Goal: Ask a question

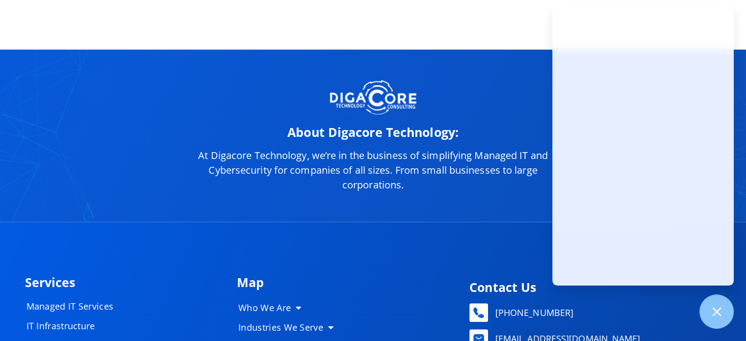
scroll to position [4847, 0]
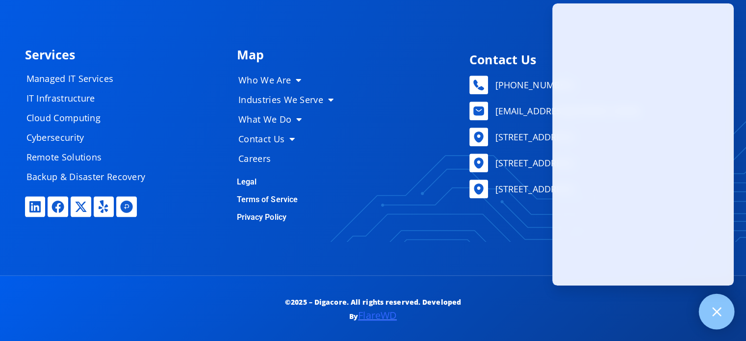
click at [710, 307] on icon at bounding box center [716, 311] width 13 height 13
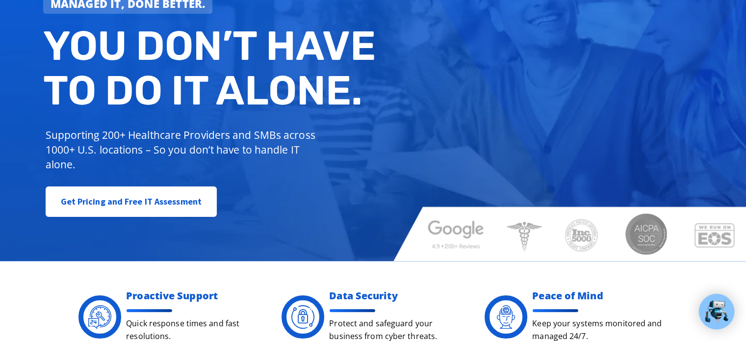
scroll to position [0, 0]
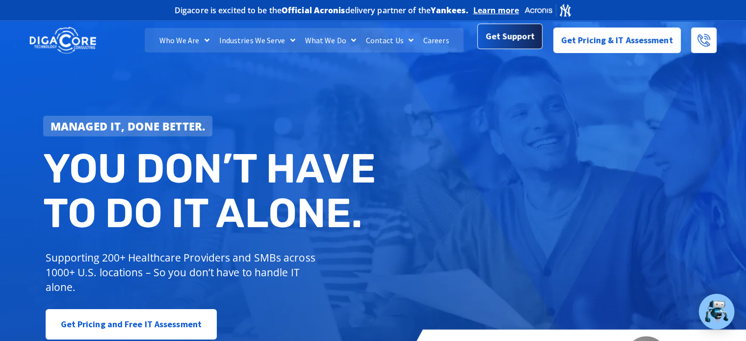
click at [513, 44] on span "Get Support" at bounding box center [509, 36] width 49 height 20
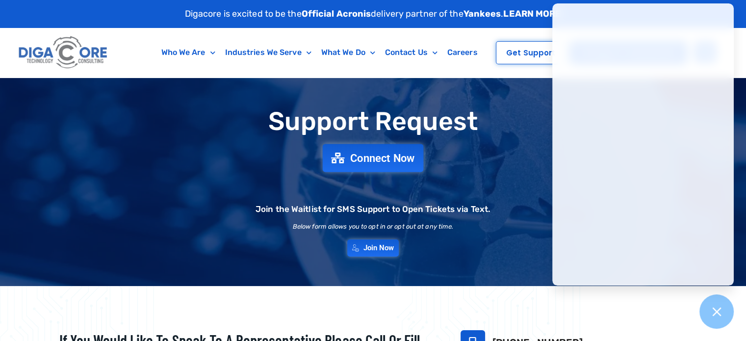
click at [381, 161] on span "Connect Now" at bounding box center [382, 157] width 65 height 11
